Goal: Information Seeking & Learning: Compare options

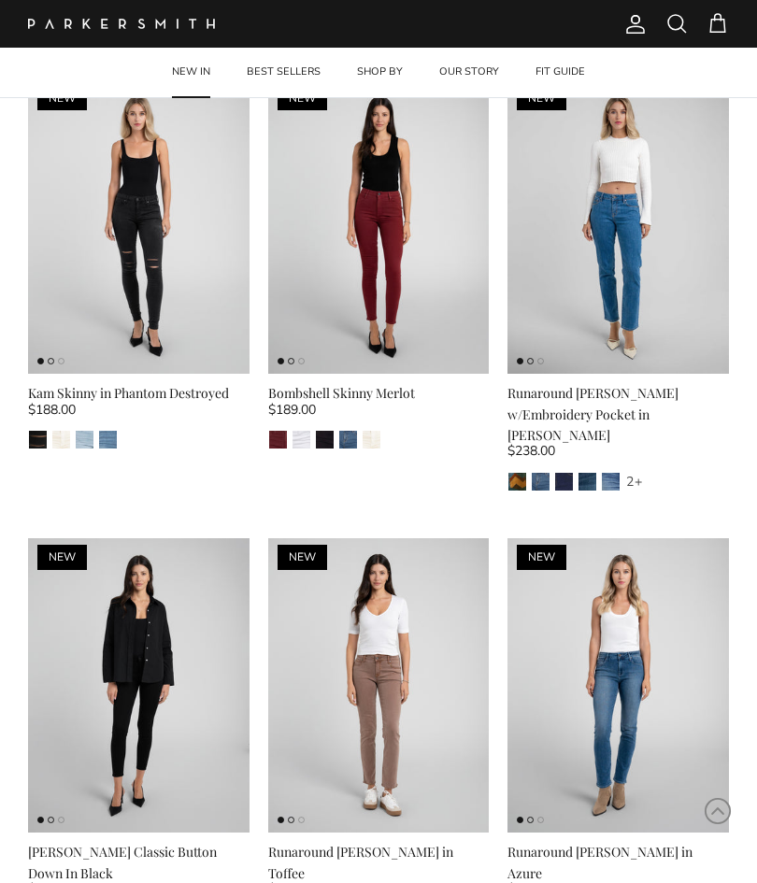
scroll to position [487, 0]
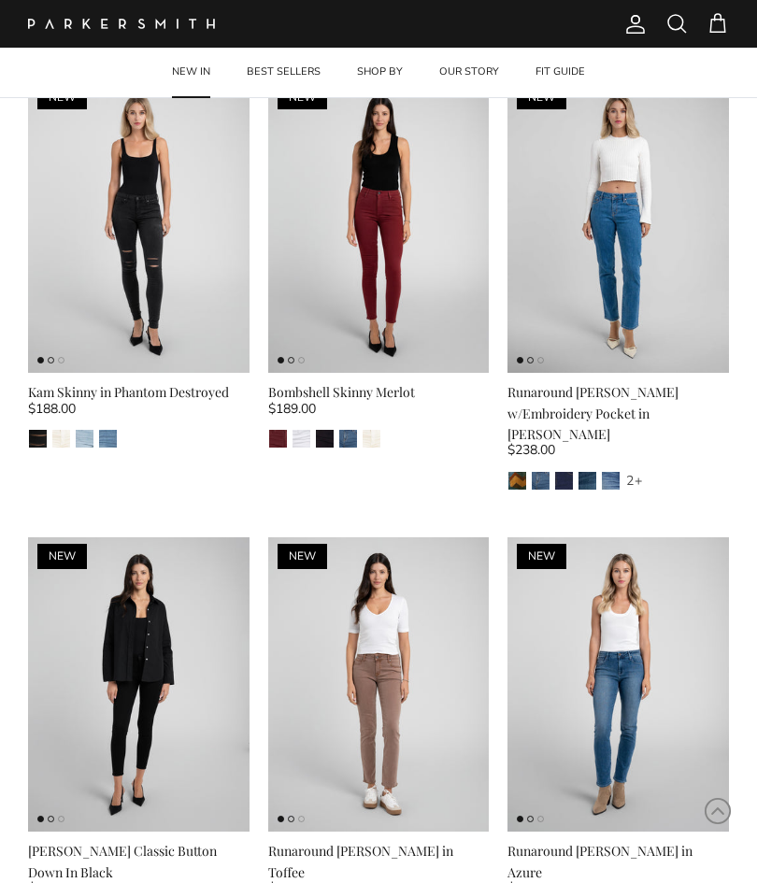
click at [620, 577] on img at bounding box center [617, 684] width 221 height 295
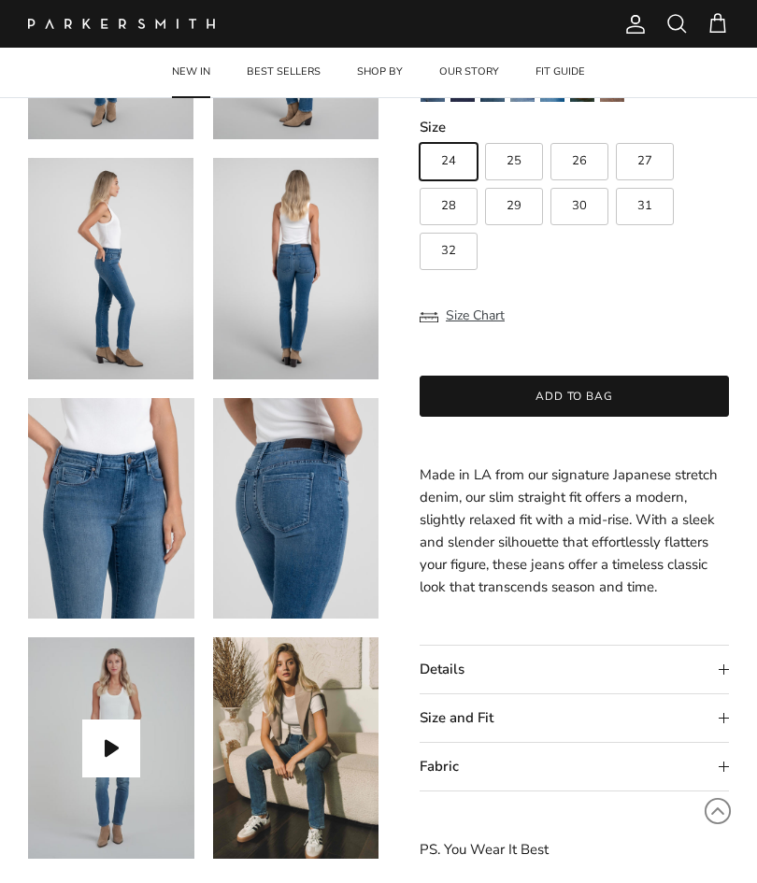
scroll to position [291, 0]
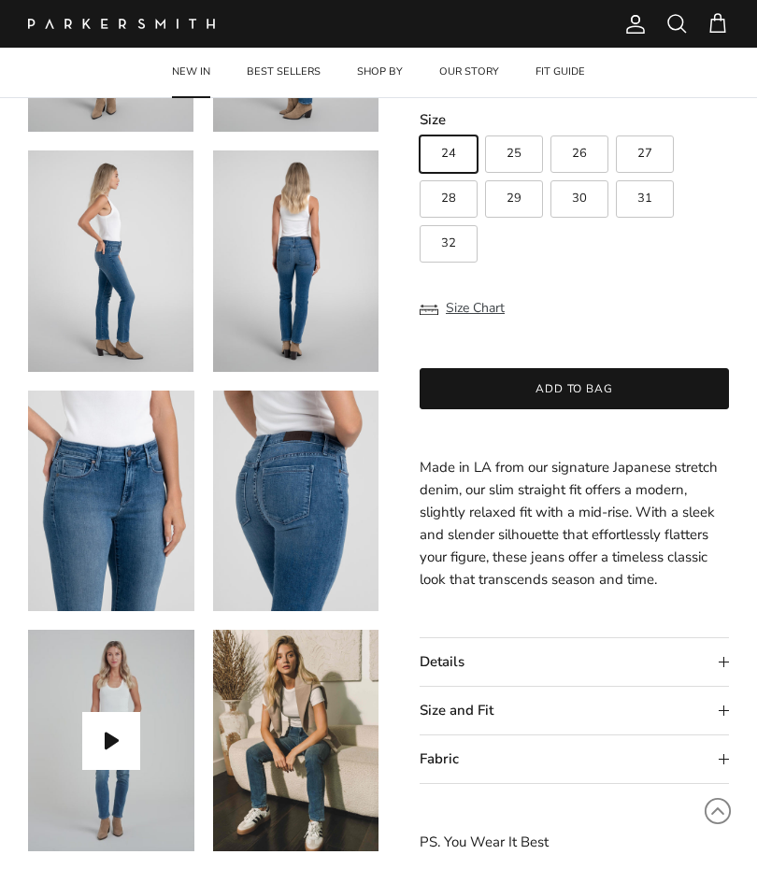
click at [578, 152] on span "26" at bounding box center [579, 154] width 15 height 12
click at [420, 128] on input "26" at bounding box center [419, 127] width 1 height 1
radio input "true"
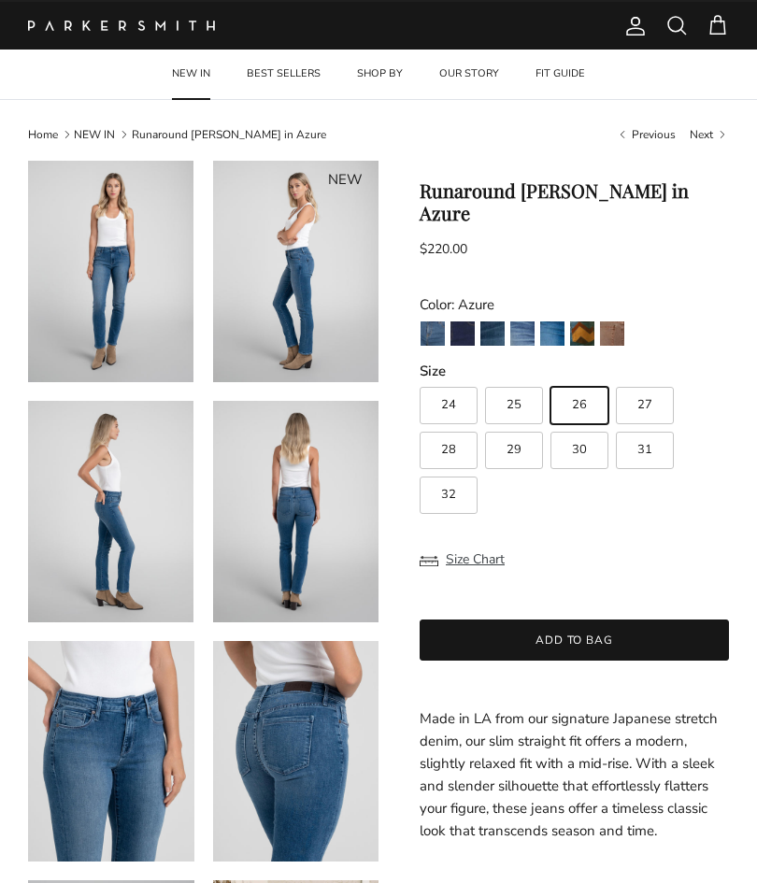
scroll to position [21, 0]
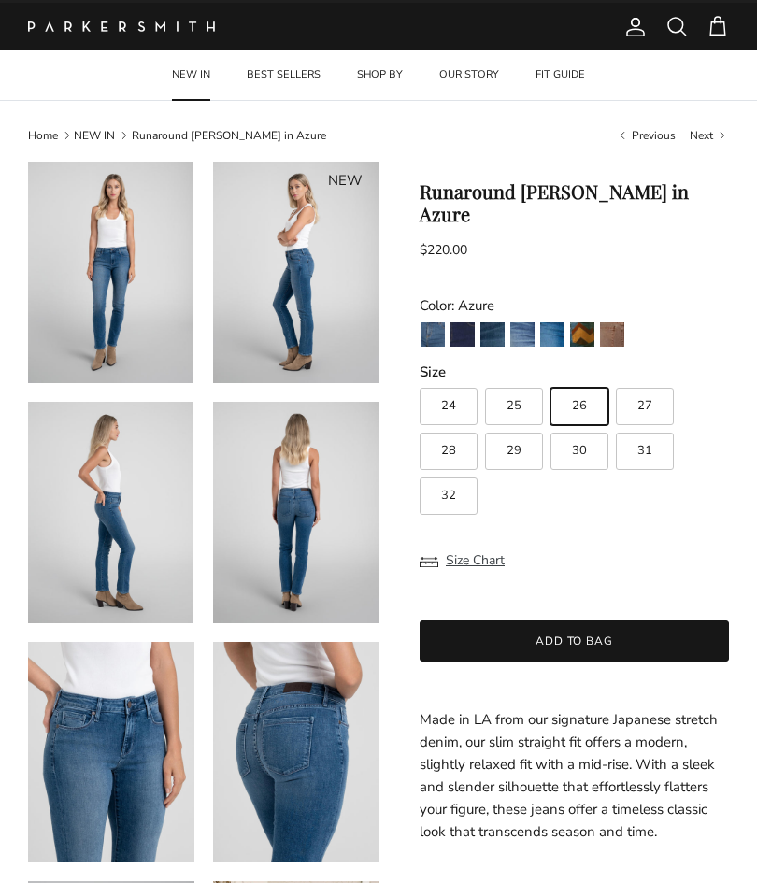
click at [422, 322] on img "Jagger" at bounding box center [432, 334] width 24 height 24
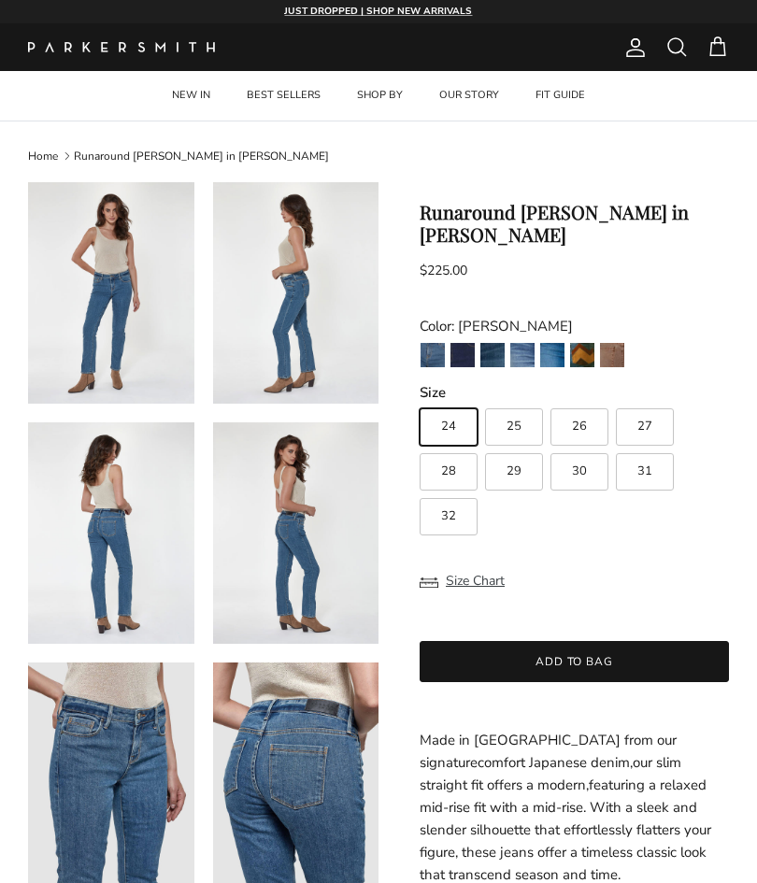
click at [549, 343] on img "Azure" at bounding box center [552, 355] width 24 height 24
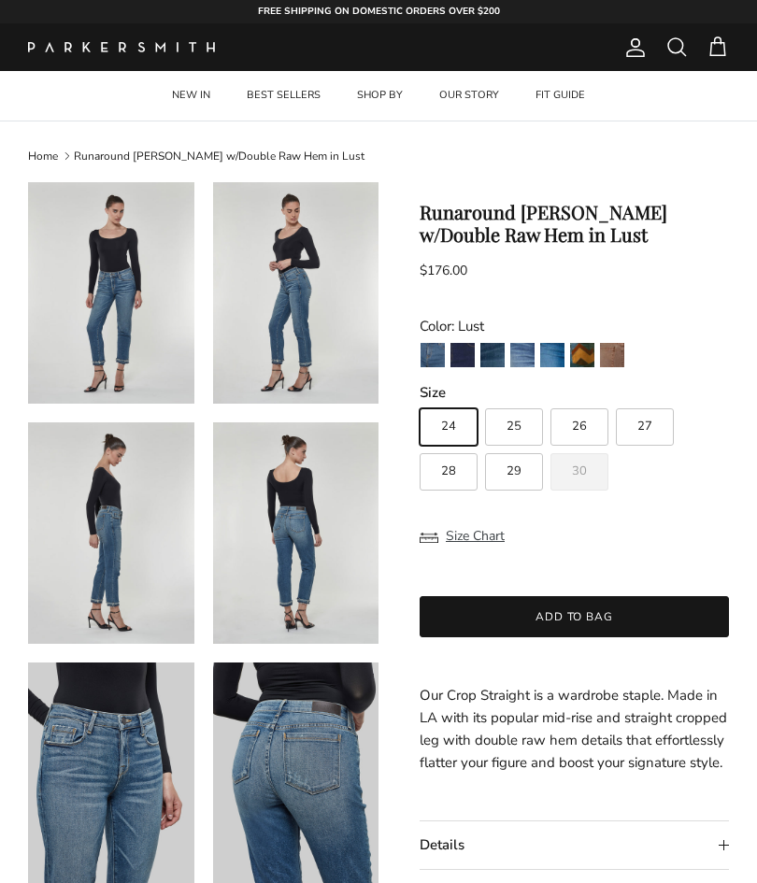
click at [491, 354] on img "Gash" at bounding box center [492, 355] width 24 height 24
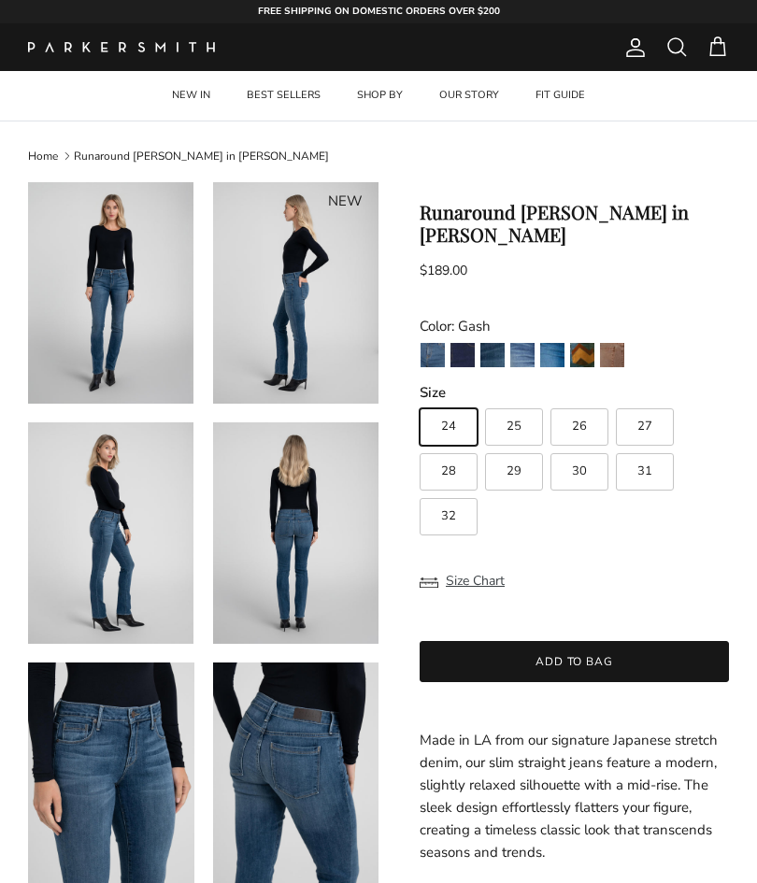
click at [462, 343] on img "Camden" at bounding box center [462, 355] width 24 height 24
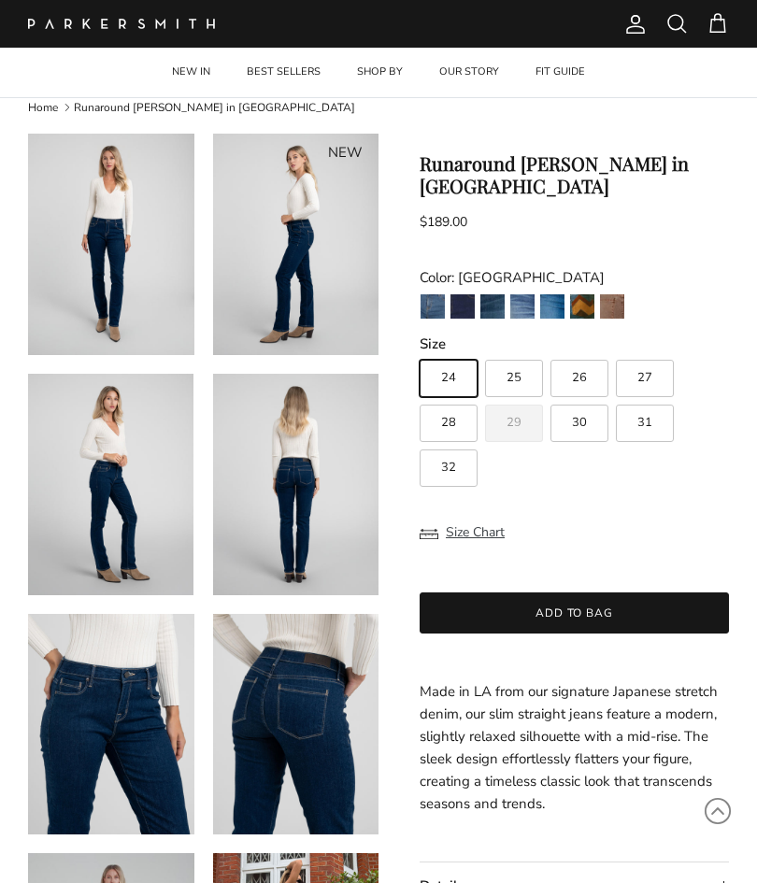
scroll to position [44, 0]
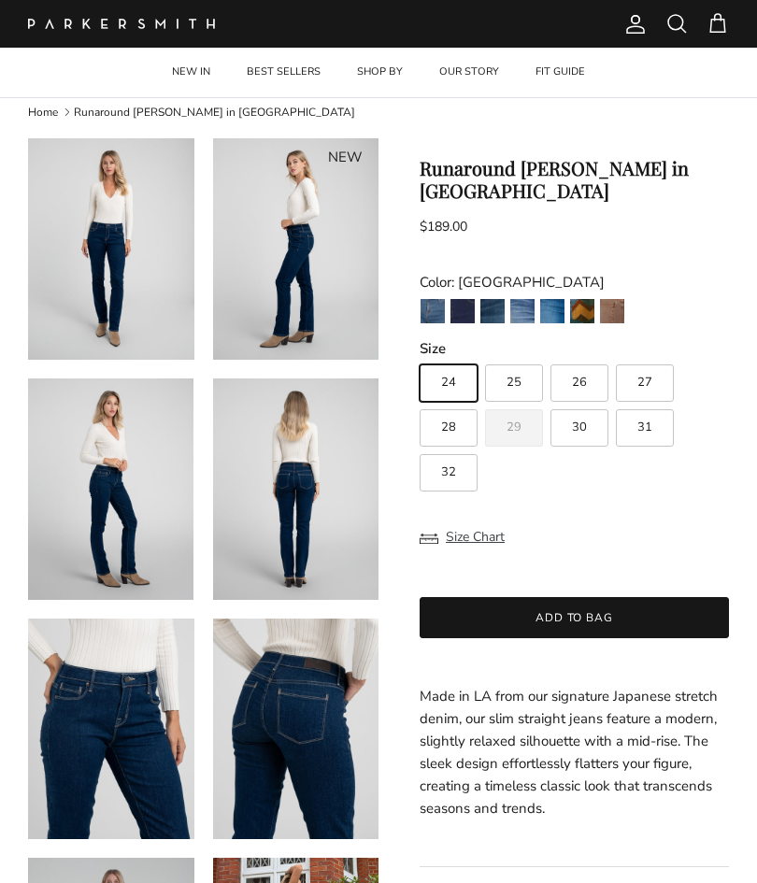
click at [507, 377] on span "25" at bounding box center [513, 383] width 15 height 12
click at [420, 356] on input "25" at bounding box center [419, 356] width 1 height 1
radio input "true"
click at [481, 299] on img "Gash" at bounding box center [492, 311] width 24 height 24
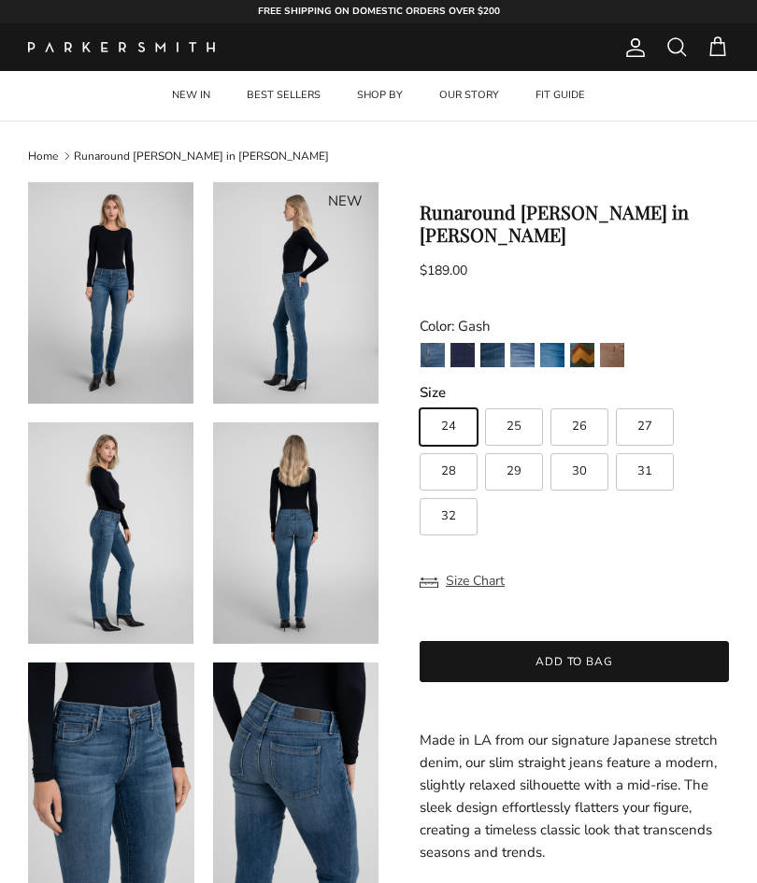
click at [548, 343] on img "Azure" at bounding box center [552, 355] width 24 height 24
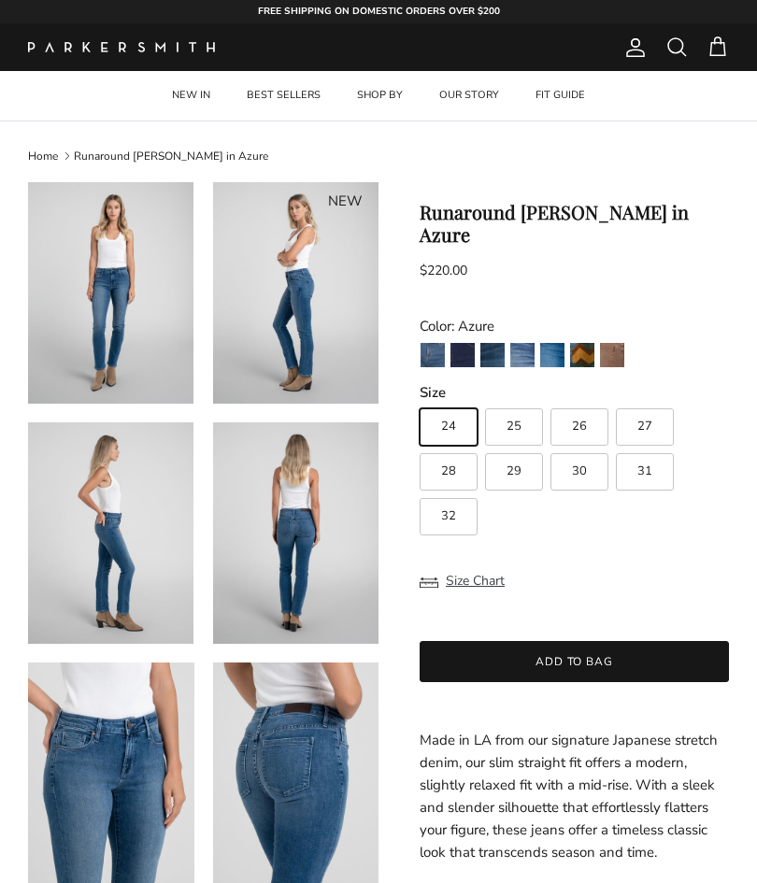
click at [517, 343] on img "Lust" at bounding box center [522, 355] width 24 height 24
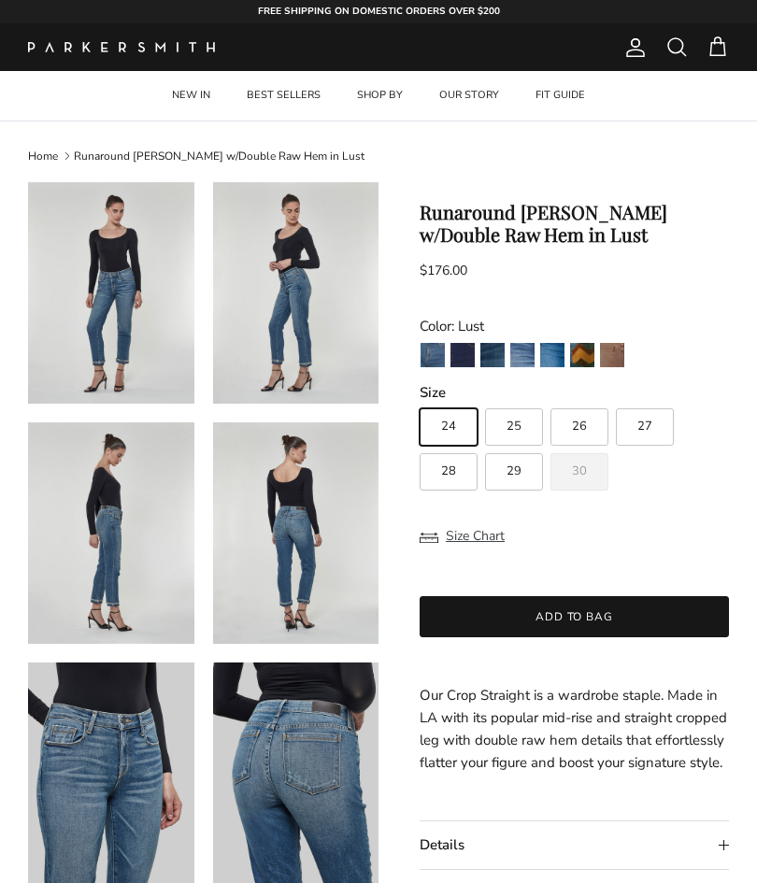
click at [493, 350] on img "Gash" at bounding box center [492, 355] width 24 height 24
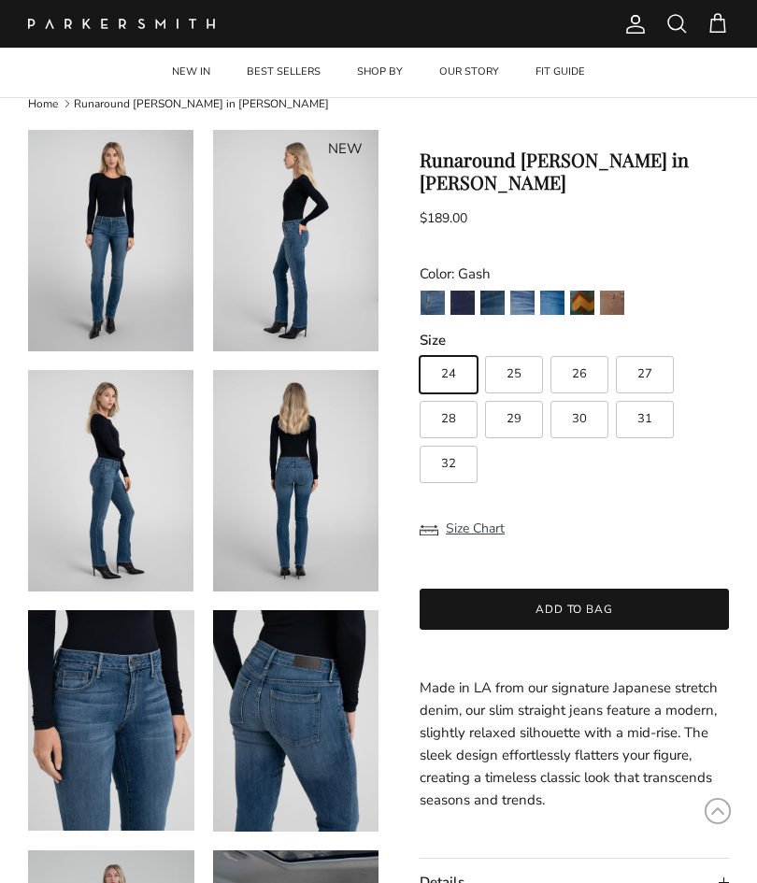
scroll to position [45, 0]
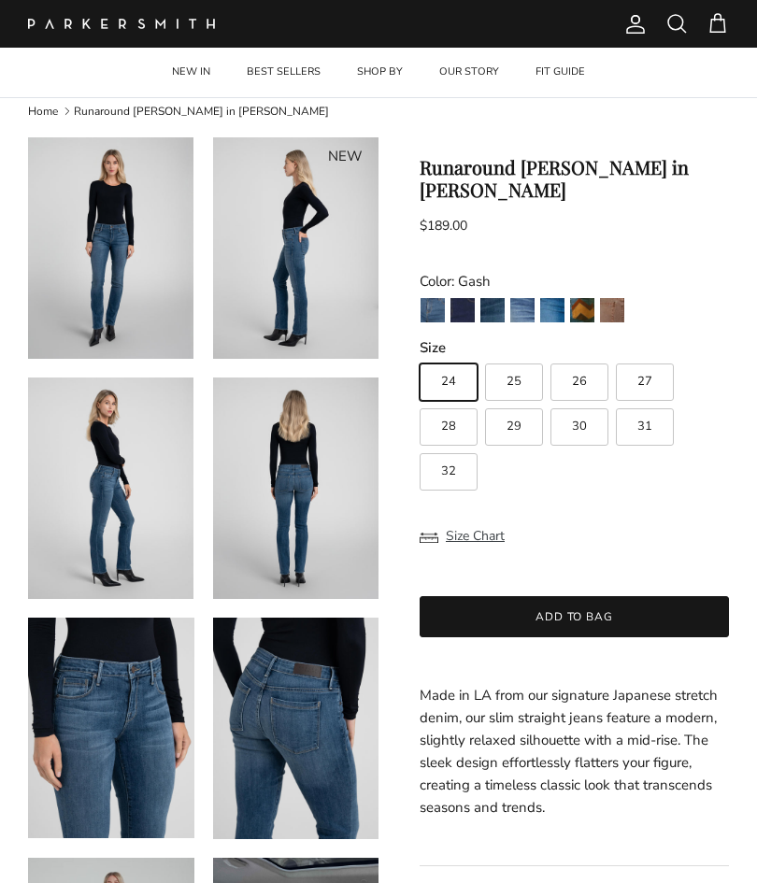
click at [432, 298] on img "Jagger" at bounding box center [432, 310] width 24 height 24
